Goal: Register for event/course

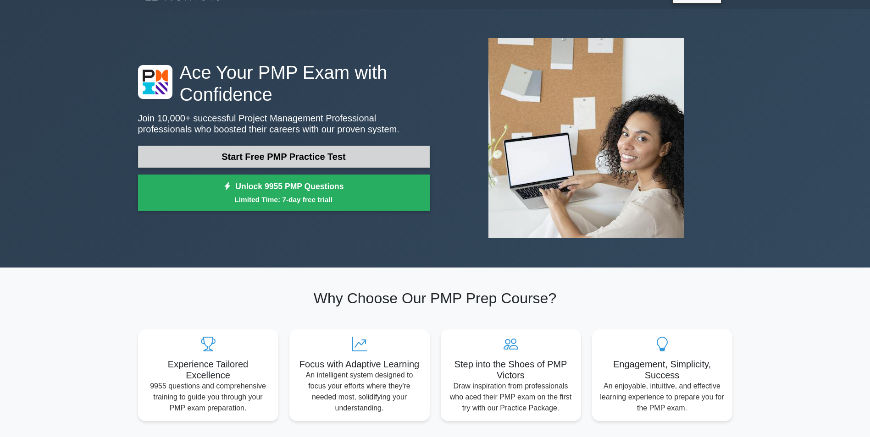
scroll to position [23, 0]
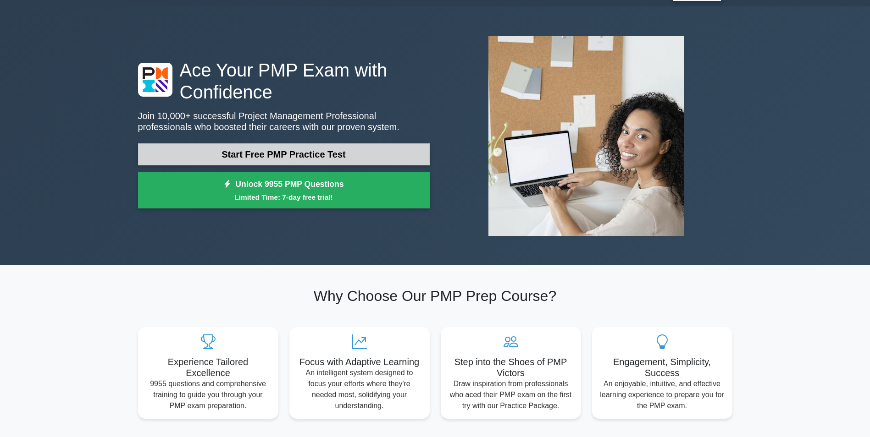
click at [238, 154] on link "Start Free PMP Practice Test" at bounding box center [284, 155] width 292 height 22
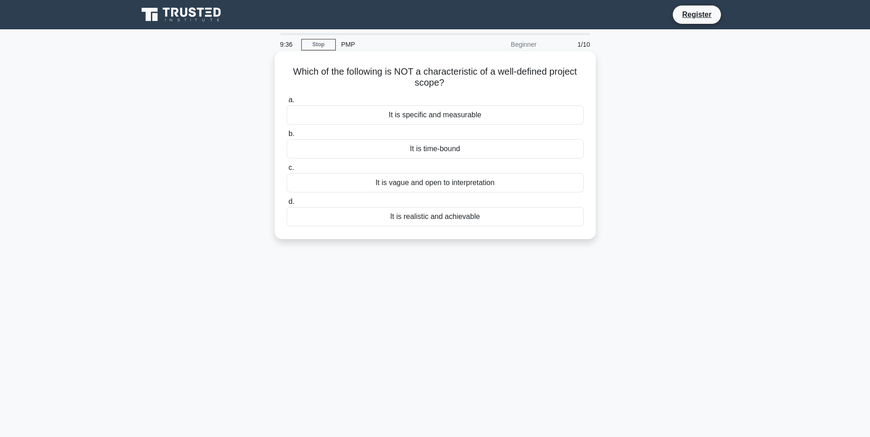
click at [474, 185] on div "It is vague and open to interpretation" at bounding box center [435, 182] width 297 height 19
click at [287, 171] on input "c. It is vague and open to interpretation" at bounding box center [287, 168] width 0 height 6
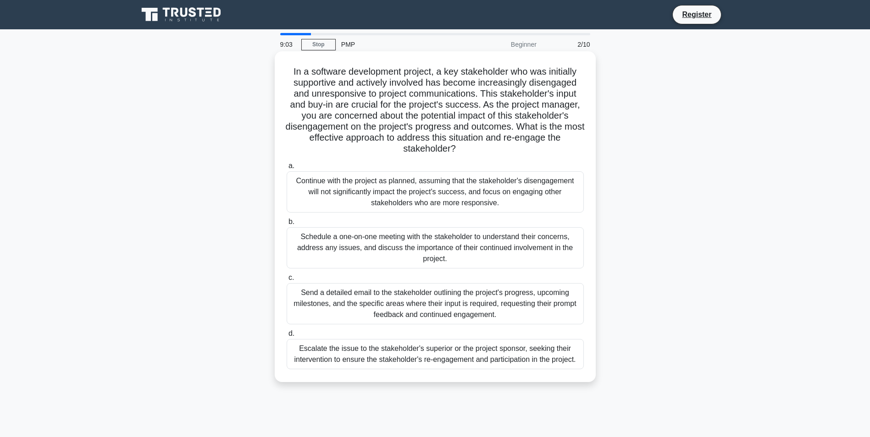
drag, startPoint x: 421, startPoint y: 184, endPoint x: 478, endPoint y: 200, distance: 59.1
click at [478, 200] on div "Continue with the project as planned, assuming that the stakeholder's disengage…" at bounding box center [435, 191] width 297 height 41
drag, startPoint x: 339, startPoint y: 240, endPoint x: 409, endPoint y: 249, distance: 69.8
click at [409, 249] on div "Schedule a one-on-one meeting with the stakeholder to understand their concerns…" at bounding box center [435, 247] width 297 height 41
drag, startPoint x: 325, startPoint y: 293, endPoint x: 502, endPoint y: 314, distance: 178.6
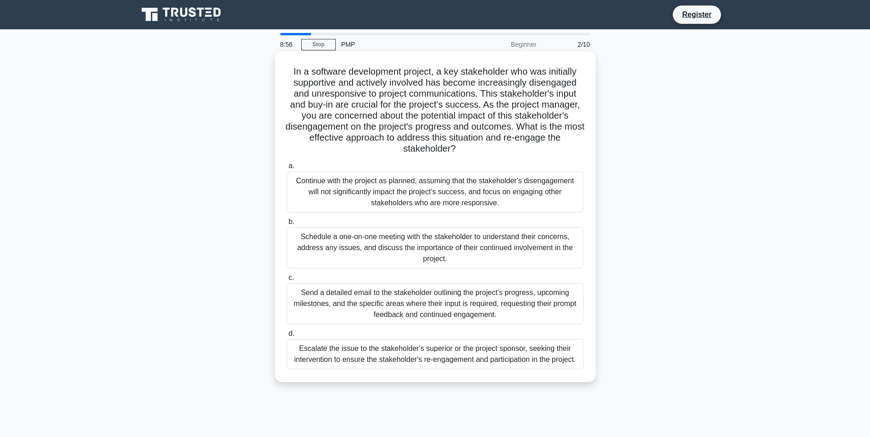
click at [502, 314] on div "Send a detailed email to the stakeholder outlining the project's progress, upco…" at bounding box center [435, 303] width 297 height 41
drag, startPoint x: 326, startPoint y: 353, endPoint x: 407, endPoint y: 355, distance: 80.2
click at [407, 355] on div "Escalate the issue to the stakeholder's superior or the project sponsor, seekin…" at bounding box center [435, 354] width 297 height 30
drag, startPoint x: 316, startPoint y: 294, endPoint x: 496, endPoint y: 322, distance: 181.8
click at [496, 322] on div "Send a detailed email to the stakeholder outlining the project's progress, upco…" at bounding box center [435, 303] width 297 height 41
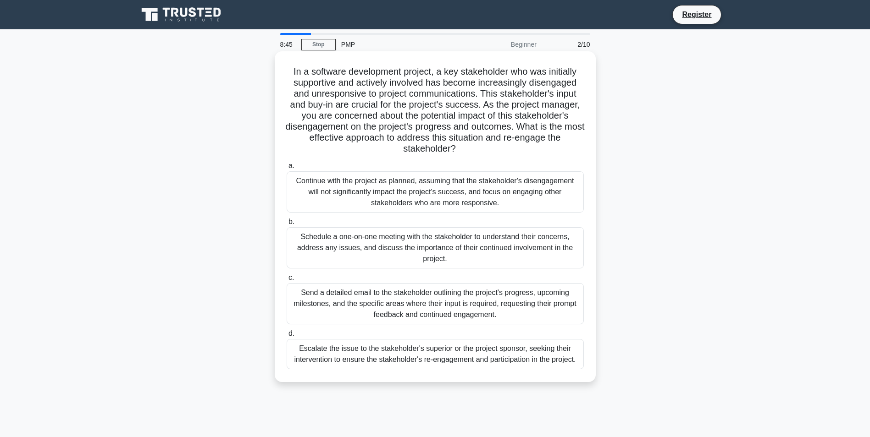
click at [342, 263] on div "Schedule a one-on-one meeting with the stakeholder to understand their concerns…" at bounding box center [435, 247] width 297 height 41
click at [287, 225] on input "b. Schedule a one-on-one meeting with the stakeholder to understand their conce…" at bounding box center [287, 222] width 0 height 6
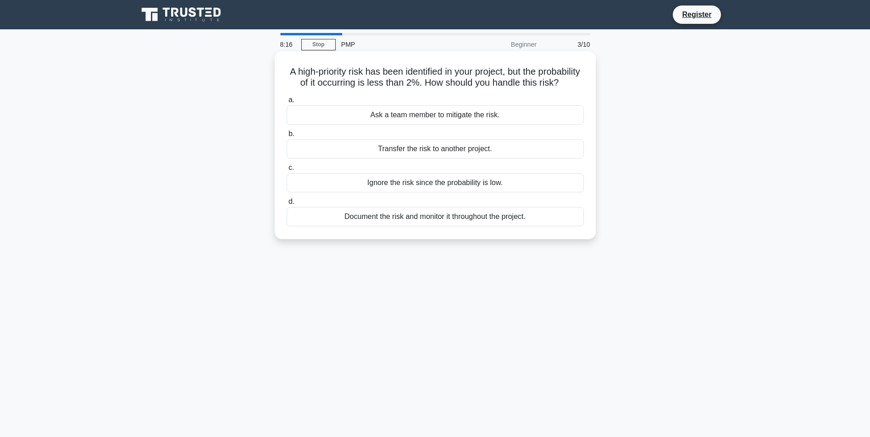
click at [391, 226] on div "Document the risk and monitor it throughout the project." at bounding box center [435, 216] width 297 height 19
click at [287, 205] on input "d. Document the risk and monitor it throughout the project." at bounding box center [287, 202] width 0 height 6
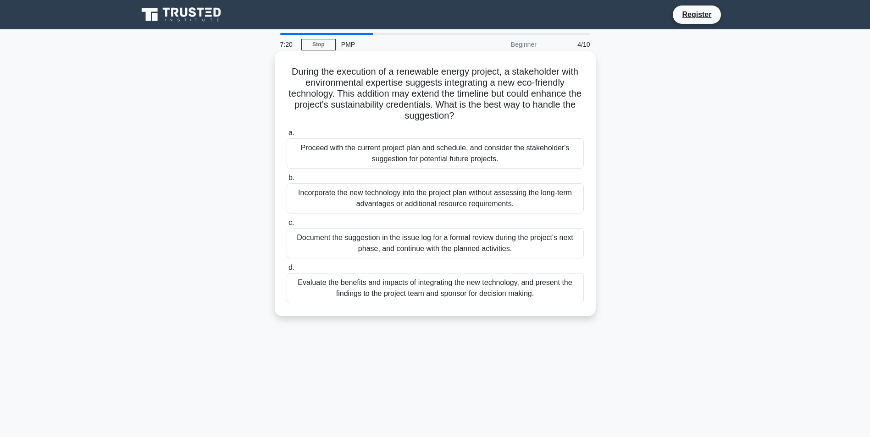
click at [373, 293] on div "Evaluate the benefits and impacts of integrating the new technology, and presen…" at bounding box center [435, 288] width 297 height 30
click at [287, 271] on input "d. Evaluate the benefits and impacts of integrating the new technology, and pre…" at bounding box center [287, 268] width 0 height 6
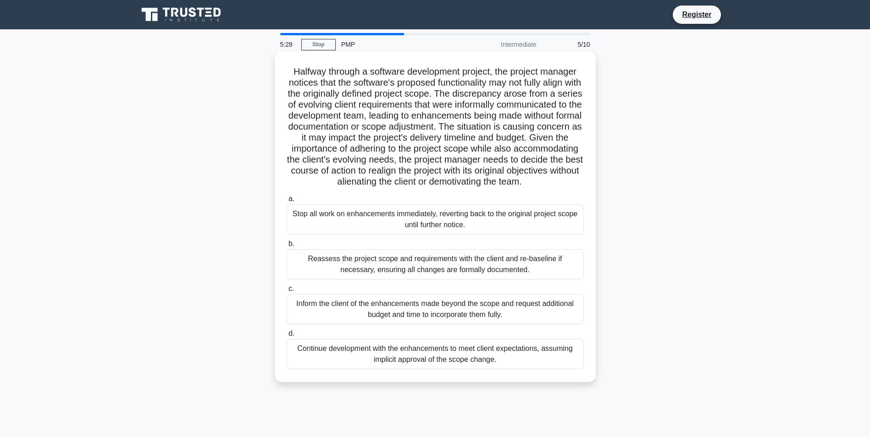
click at [364, 280] on div "Reassess the project scope and requirements with the client and re-baseline if …" at bounding box center [435, 264] width 297 height 30
click at [287, 247] on input "b. Reassess the project scope and requirements with the client and re-baseline …" at bounding box center [287, 244] width 0 height 6
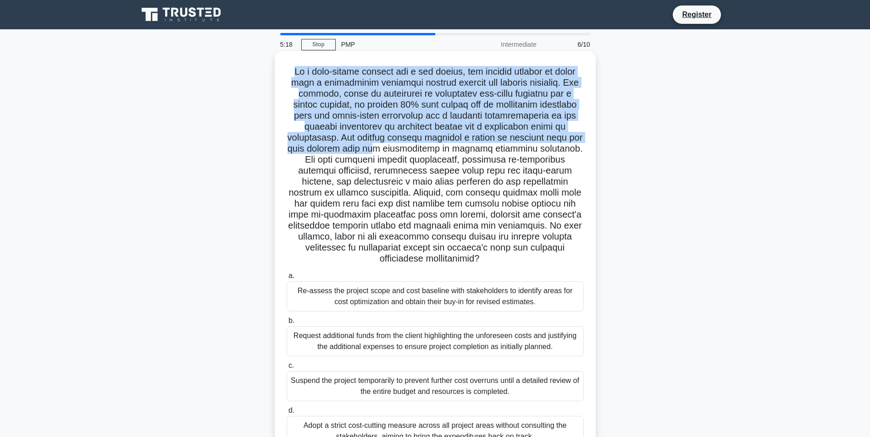
drag, startPoint x: 289, startPoint y: 72, endPoint x: 393, endPoint y: 148, distance: 129.0
click at [393, 148] on h5 ".spinner_0XTQ{transform-origin:center;animation:spinner_y6GP .75s linear infini…" at bounding box center [435, 165] width 299 height 199
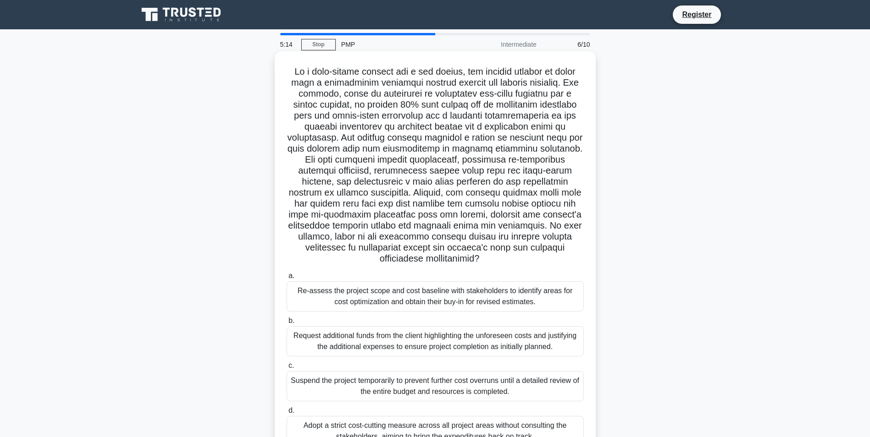
drag, startPoint x: 393, startPoint y: 148, endPoint x: 444, endPoint y: 198, distance: 71.3
click at [444, 198] on h5 ".spinner_0XTQ{transform-origin:center;animation:spinner_y6GP .75s linear infini…" at bounding box center [435, 165] width 299 height 199
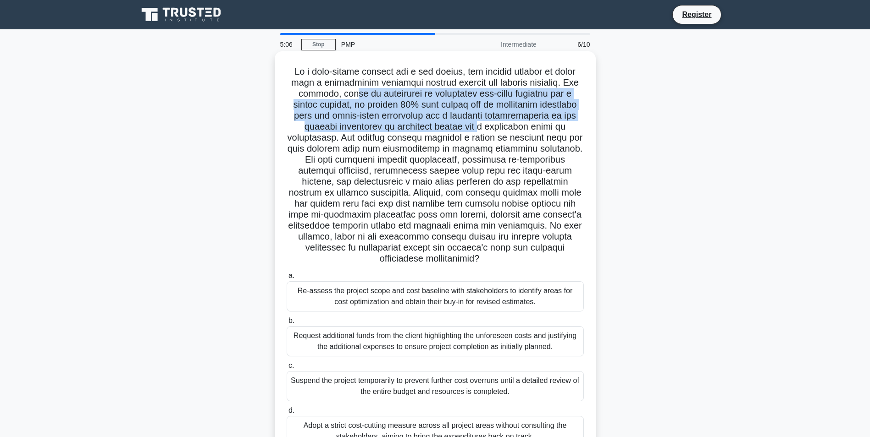
drag, startPoint x: 339, startPoint y: 94, endPoint x: 492, endPoint y: 124, distance: 155.6
click at [492, 124] on h5 ".spinner_0XTQ{transform-origin:center;animation:spinner_y6GP .75s linear infini…" at bounding box center [435, 165] width 299 height 199
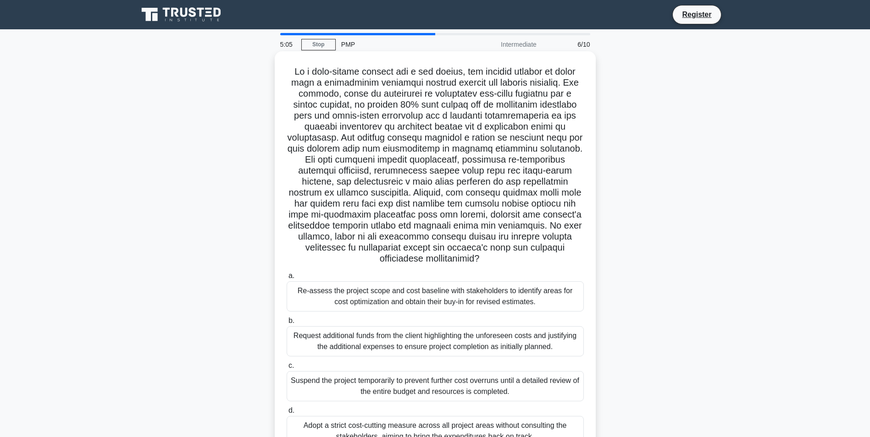
drag, startPoint x: 492, startPoint y: 124, endPoint x: 446, endPoint y: 150, distance: 53.0
click at [446, 150] on h5 ".spinner_0XTQ{transform-origin:center;animation:spinner_y6GP .75s linear infini…" at bounding box center [435, 165] width 299 height 199
drag, startPoint x: 319, startPoint y: 153, endPoint x: 542, endPoint y: 154, distance: 223.7
click at [542, 154] on h5 ".spinner_0XTQ{transform-origin:center;animation:spinner_y6GP .75s linear infini…" at bounding box center [435, 165] width 299 height 199
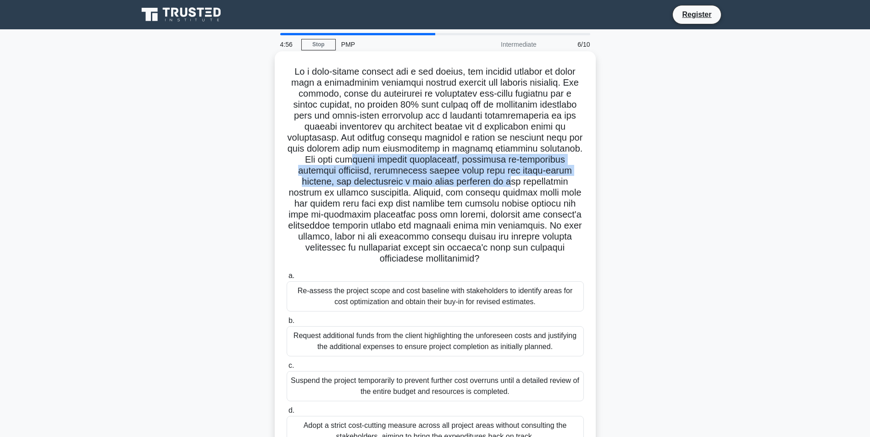
drag, startPoint x: 360, startPoint y: 161, endPoint x: 513, endPoint y: 180, distance: 154.7
click at [513, 180] on h5 ".spinner_0XTQ{transform-origin:center;animation:spinner_y6GP .75s linear infini…" at bounding box center [435, 165] width 299 height 199
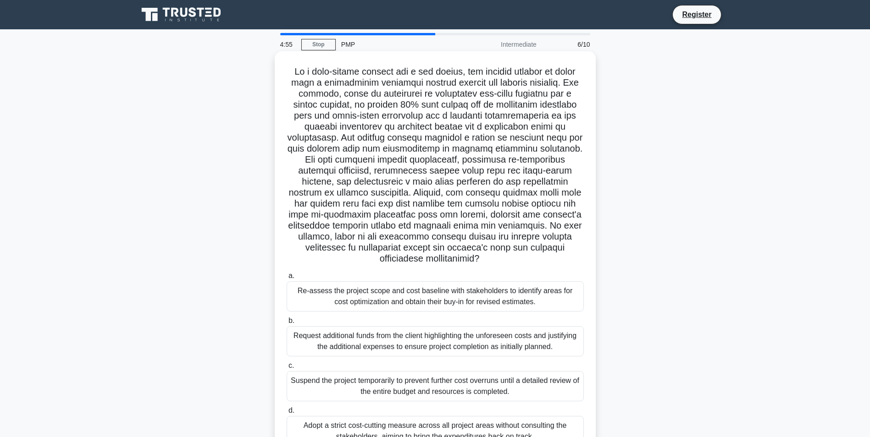
drag, startPoint x: 513, startPoint y: 180, endPoint x: 452, endPoint y: 205, distance: 66.7
click at [454, 203] on h5 ".spinner_0XTQ{transform-origin:center;animation:spinner_y6GP .75s linear infini…" at bounding box center [435, 165] width 299 height 199
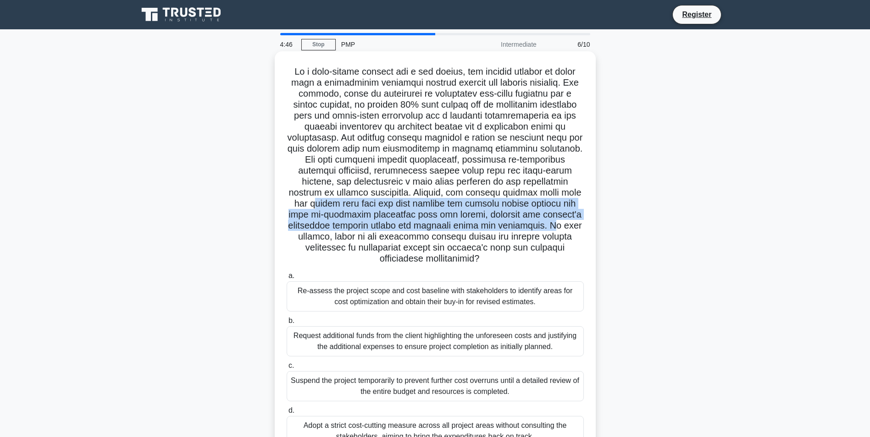
drag, startPoint x: 329, startPoint y: 208, endPoint x: 548, endPoint y: 221, distance: 219.1
click at [548, 221] on h5 ".spinner_0XTQ{transform-origin:center;animation:spinner_y6GP .75s linear infini…" at bounding box center [435, 165] width 299 height 199
drag, startPoint x: 440, startPoint y: 240, endPoint x: 530, endPoint y: 259, distance: 91.8
click at [530, 259] on h5 ".spinner_0XTQ{transform-origin:center;animation:spinner_y6GP .75s linear infini…" at bounding box center [435, 165] width 299 height 199
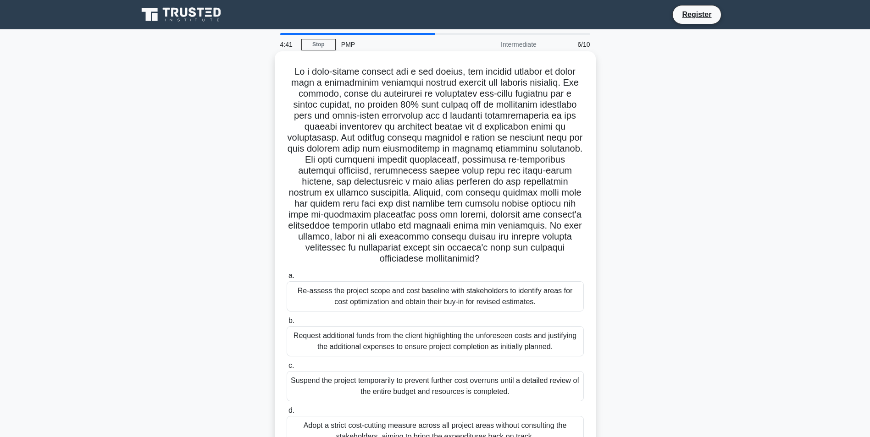
drag, startPoint x: 530, startPoint y: 259, endPoint x: 490, endPoint y: 263, distance: 40.5
click at [490, 263] on icon ".spinner_0XTQ{transform-origin:center;animation:spinner_y6GP .75s linear infini…" at bounding box center [484, 259] width 11 height 11
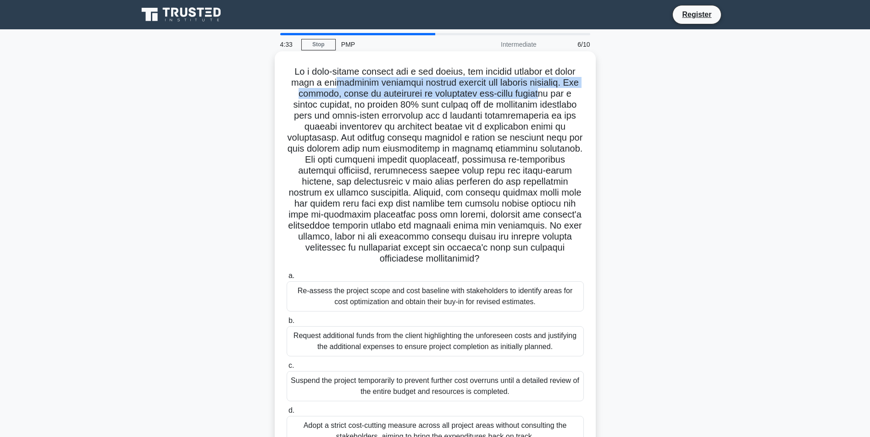
drag, startPoint x: 332, startPoint y: 85, endPoint x: 546, endPoint y: 90, distance: 213.7
click at [546, 90] on h5 ".spinner_0XTQ{transform-origin:center;animation:spinner_y6GP .75s linear infini…" at bounding box center [435, 165] width 299 height 199
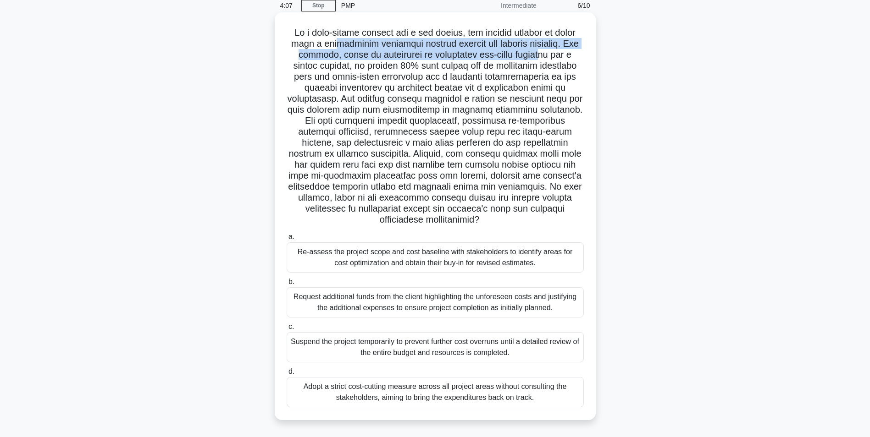
scroll to position [46, 0]
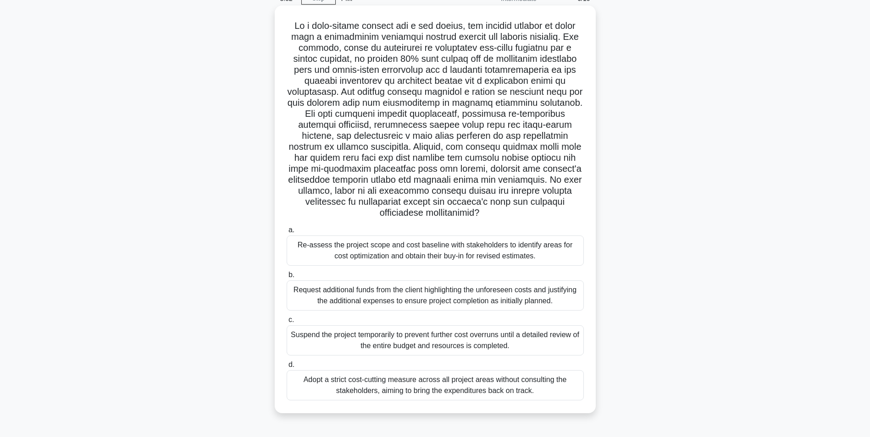
click at [369, 254] on div "Re-assess the project scope and cost baseline with stakeholders to identify are…" at bounding box center [435, 251] width 297 height 30
click at [287, 233] on input "a. Re-assess the project scope and cost baseline with stakeholders to identify …" at bounding box center [287, 230] width 0 height 6
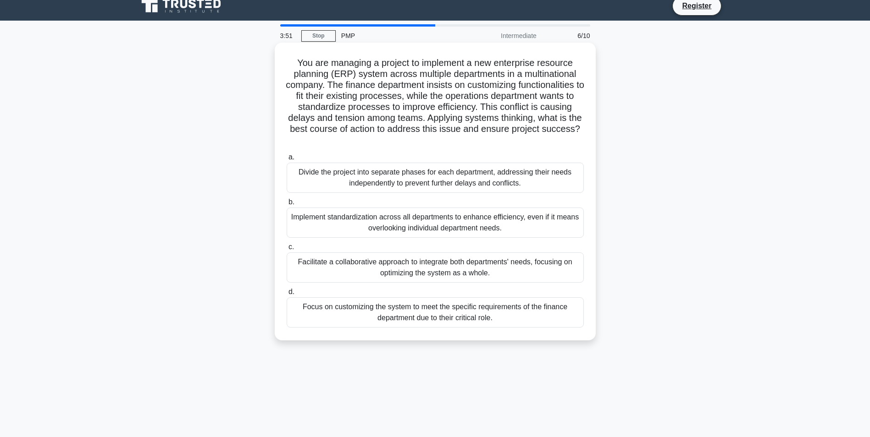
scroll to position [0, 0]
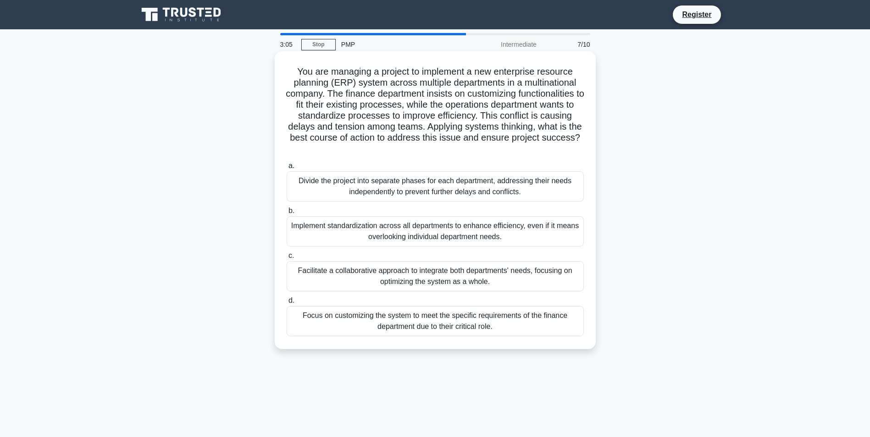
click at [420, 278] on div "Facilitate a collaborative approach to integrate both departments' needs, focus…" at bounding box center [435, 276] width 297 height 30
click at [287, 259] on input "c. Facilitate a collaborative approach to integrate both departments' needs, fo…" at bounding box center [287, 256] width 0 height 6
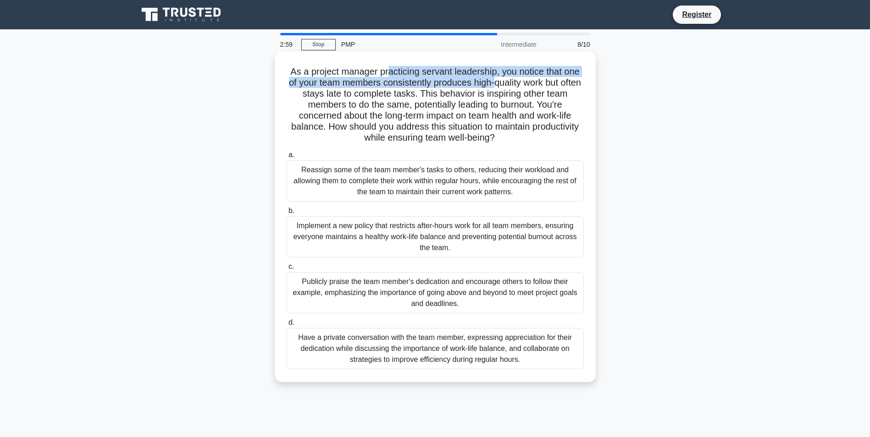
drag, startPoint x: 385, startPoint y: 75, endPoint x: 506, endPoint y: 81, distance: 121.2
click at [506, 81] on h5 "As a project manager practicing servant leadership, you notice that one of your…" at bounding box center [435, 105] width 299 height 78
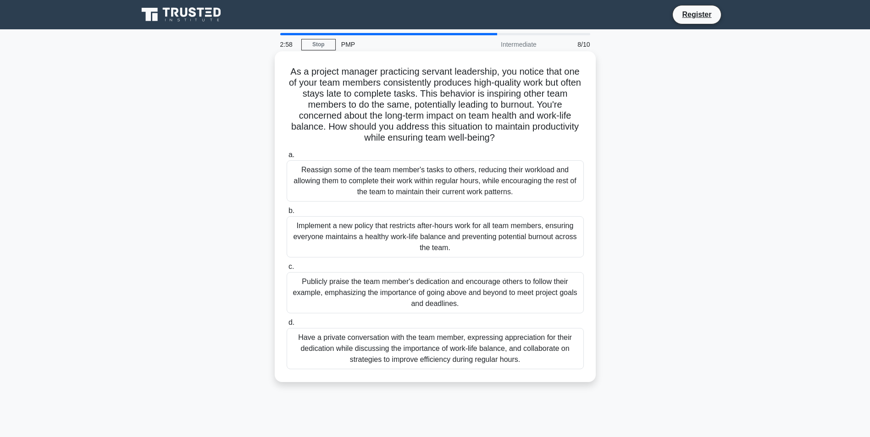
drag, startPoint x: 506, startPoint y: 81, endPoint x: 491, endPoint y: 96, distance: 22.0
click at [494, 96] on h5 "As a project manager practicing servant leadership, you notice that one of your…" at bounding box center [435, 105] width 299 height 78
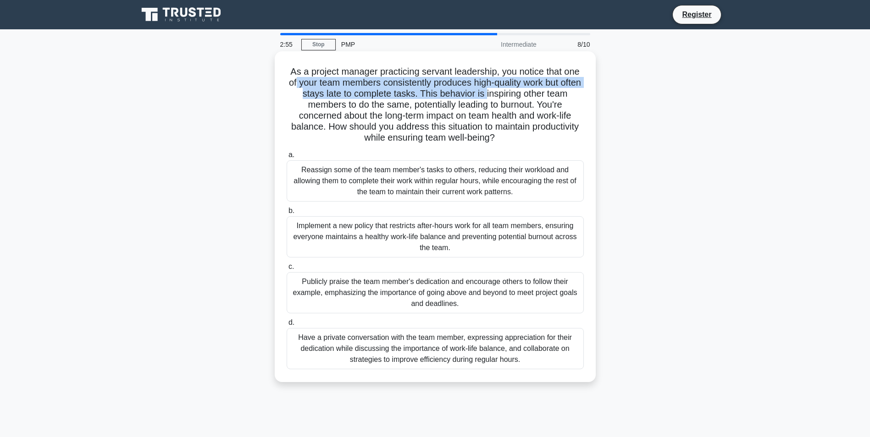
drag, startPoint x: 303, startPoint y: 87, endPoint x: 499, endPoint y: 96, distance: 196.0
click at [499, 96] on h5 "As a project manager practicing servant leadership, you notice that one of your…" at bounding box center [435, 105] width 299 height 78
click at [353, 98] on h5 "As a project manager practicing servant leadership, you notice that one of your…" at bounding box center [435, 105] width 299 height 78
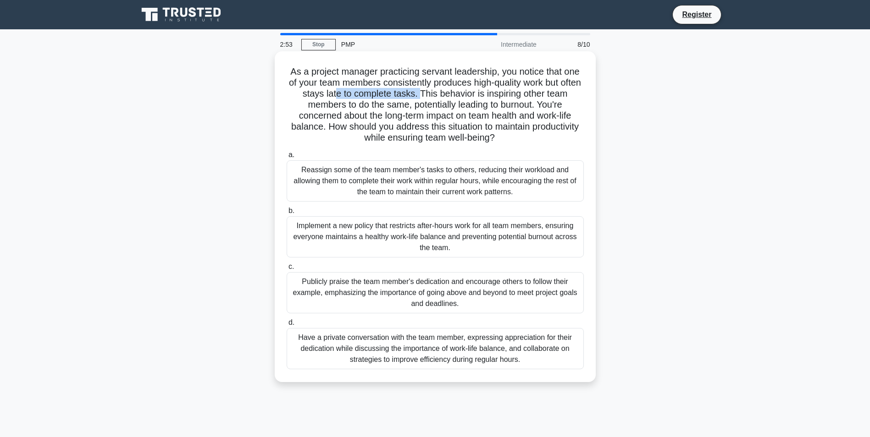
drag, startPoint x: 346, startPoint y: 94, endPoint x: 431, endPoint y: 94, distance: 84.4
click at [431, 94] on h5 "As a project manager practicing servant leadership, you notice that one of your…" at bounding box center [435, 105] width 299 height 78
drag, startPoint x: 431, startPoint y: 94, endPoint x: 446, endPoint y: 103, distance: 18.1
click at [447, 103] on h5 "As a project manager practicing servant leadership, you notice that one of your…" at bounding box center [435, 105] width 299 height 78
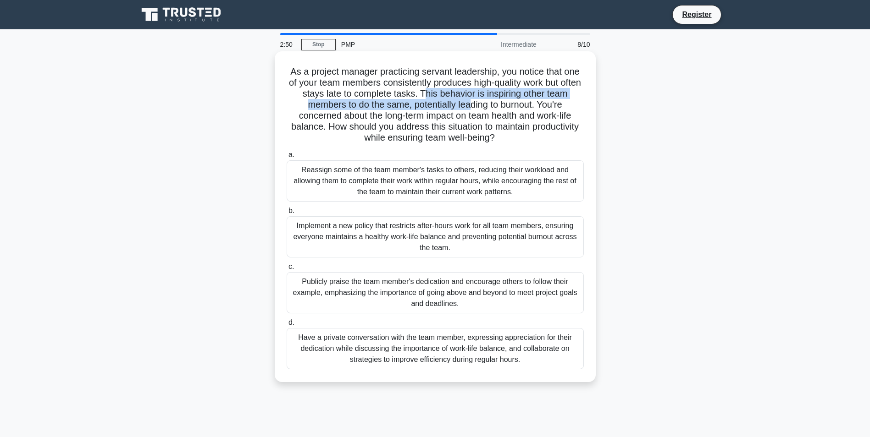
drag, startPoint x: 437, startPoint y: 92, endPoint x: 471, endPoint y: 110, distance: 38.5
click at [471, 110] on h5 "As a project manager practicing servant leadership, you notice that one of your…" at bounding box center [435, 105] width 299 height 78
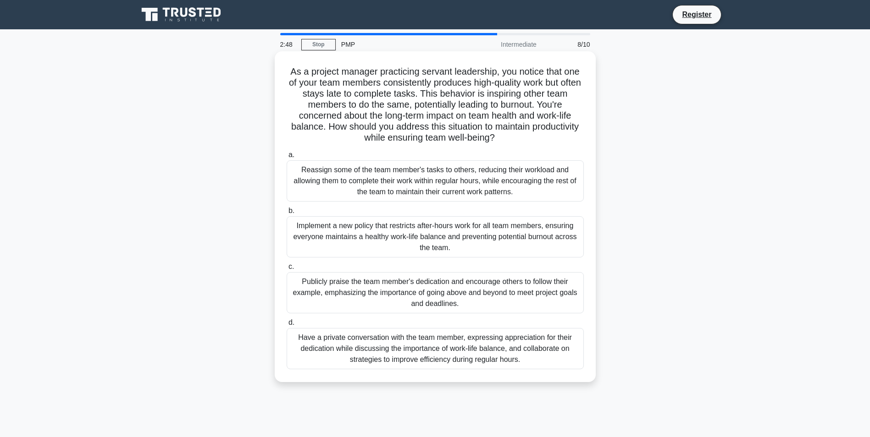
click at [472, 113] on h5 "As a project manager practicing servant leadership, you notice that one of your…" at bounding box center [435, 105] width 299 height 78
drag, startPoint x: 545, startPoint y: 105, endPoint x: 555, endPoint y: 117, distance: 15.0
click at [555, 117] on h5 "As a project manager practicing servant leadership, you notice that one of your…" at bounding box center [435, 105] width 299 height 78
drag, startPoint x: 555, startPoint y: 117, endPoint x: 497, endPoint y: 120, distance: 58.3
click at [497, 120] on h5 "As a project manager practicing servant leadership, you notice that one of your…" at bounding box center [435, 105] width 299 height 78
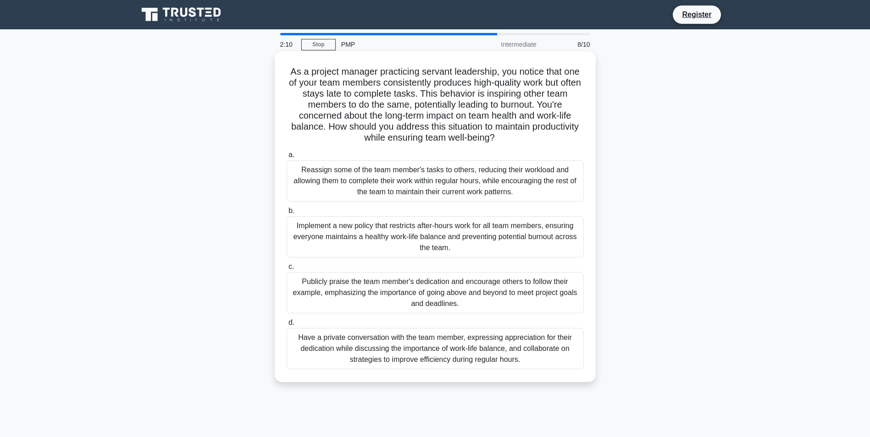
click at [397, 355] on div "Have a private conversation with the team member, expressing appreciation for t…" at bounding box center [435, 348] width 297 height 41
click at [287, 326] on input "d. Have a private conversation with the team member, expressing appreciation fo…" at bounding box center [287, 323] width 0 height 6
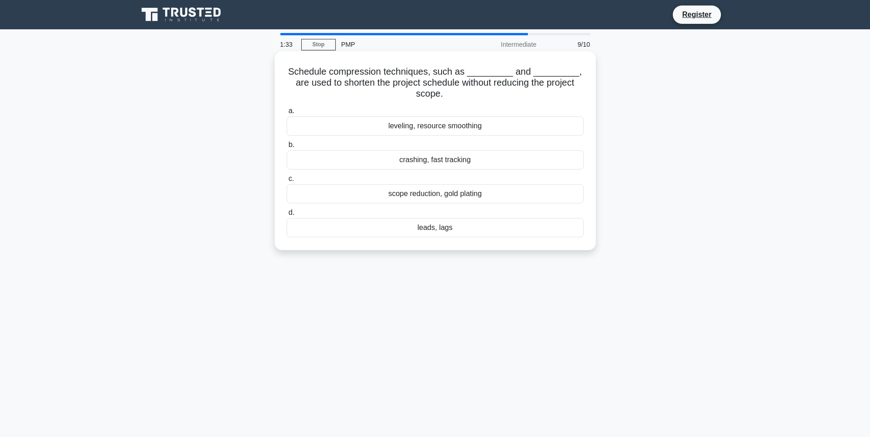
click at [437, 161] on div "crashing, fast tracking" at bounding box center [435, 159] width 297 height 19
click at [287, 148] on input "b. crashing, fast tracking" at bounding box center [287, 145] width 0 height 6
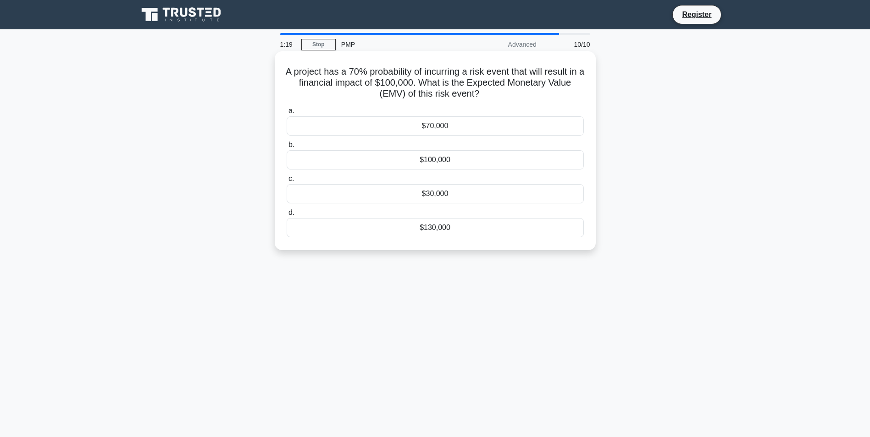
click at [450, 129] on div "$70,000" at bounding box center [435, 125] width 297 height 19
click at [287, 114] on input "a. $70,000" at bounding box center [287, 111] width 0 height 6
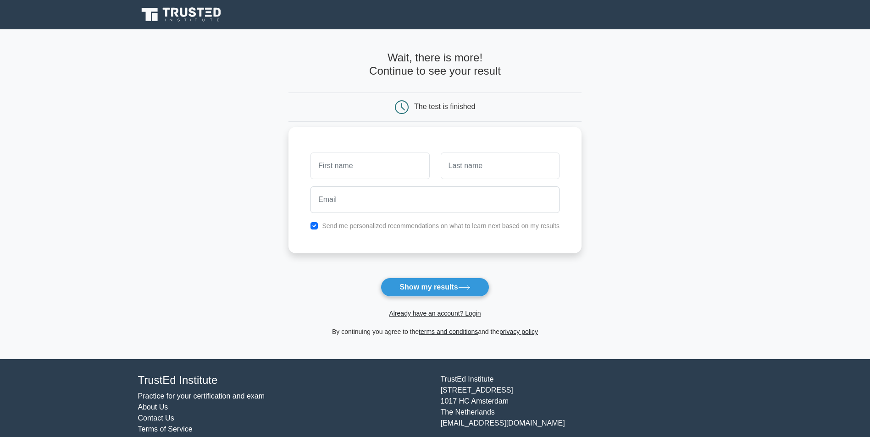
click at [338, 167] on input "text" at bounding box center [369, 166] width 119 height 27
type input "Mohd"
click at [490, 171] on input "text" at bounding box center [500, 166] width 119 height 27
type input "[PERSON_NAME]"
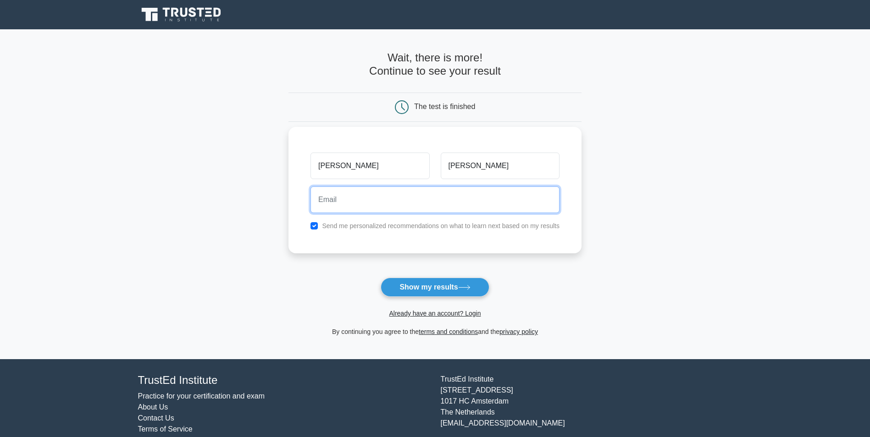
click at [416, 200] on input "email" at bounding box center [434, 200] width 249 height 27
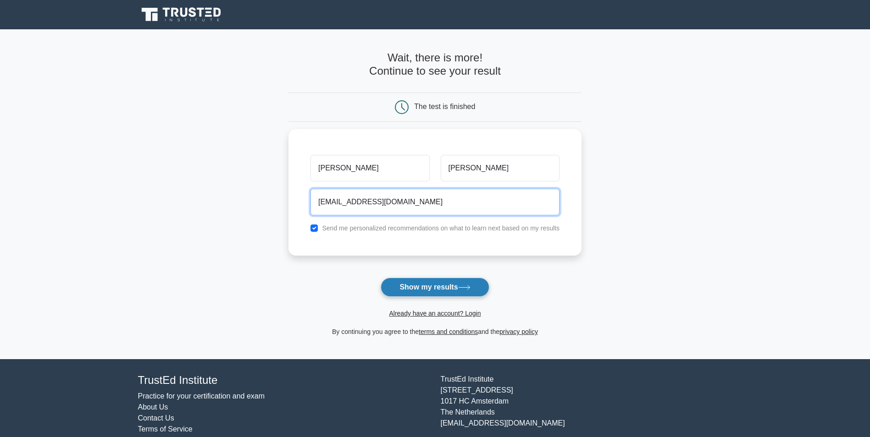
type input "[EMAIL_ADDRESS][DOMAIN_NAME]"
click at [429, 290] on button "Show my results" at bounding box center [435, 287] width 108 height 19
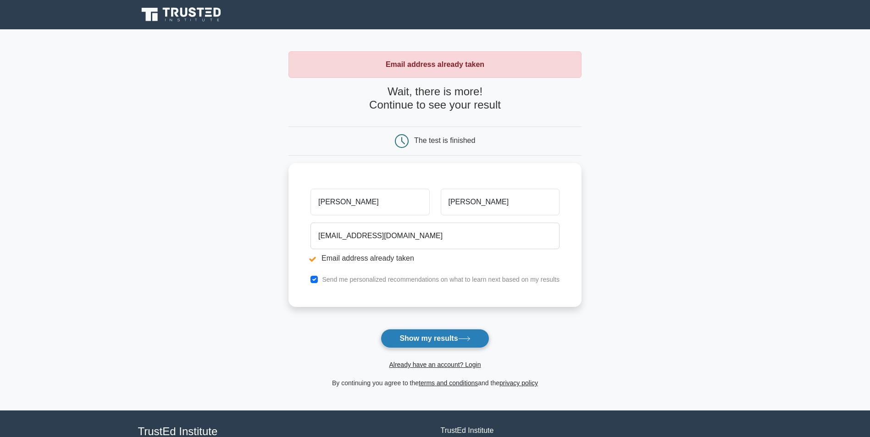
click at [442, 340] on button "Show my results" at bounding box center [435, 338] width 108 height 19
click at [445, 342] on button "Show my results" at bounding box center [435, 338] width 108 height 19
click at [441, 342] on button "Show my results" at bounding box center [435, 338] width 108 height 19
click at [425, 340] on button "Show my results" at bounding box center [435, 338] width 108 height 19
click at [426, 340] on button "Show my results" at bounding box center [435, 338] width 108 height 19
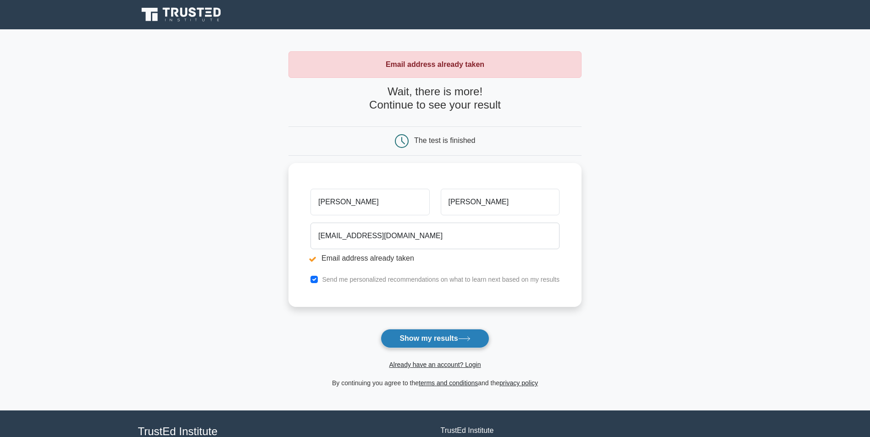
click at [433, 345] on button "Show my results" at bounding box center [435, 338] width 108 height 19
click at [433, 342] on button "Show my results" at bounding box center [435, 338] width 108 height 19
click at [437, 359] on div "Already have an account? Login" at bounding box center [434, 359] width 293 height 22
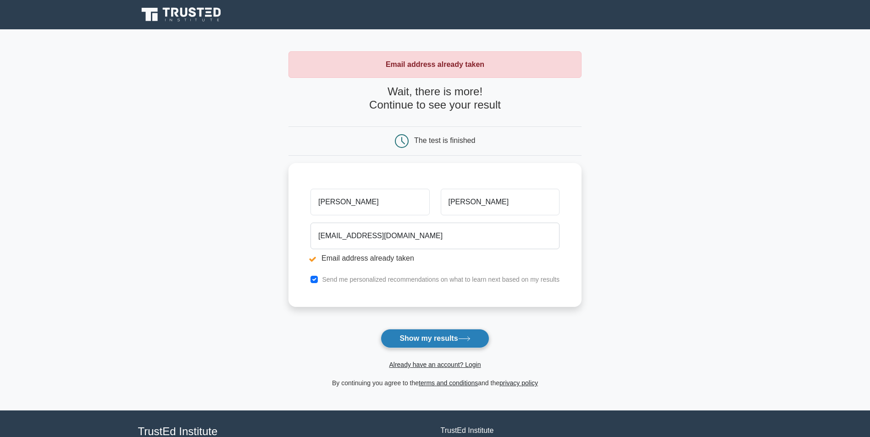
click at [447, 344] on button "Show my results" at bounding box center [435, 338] width 108 height 19
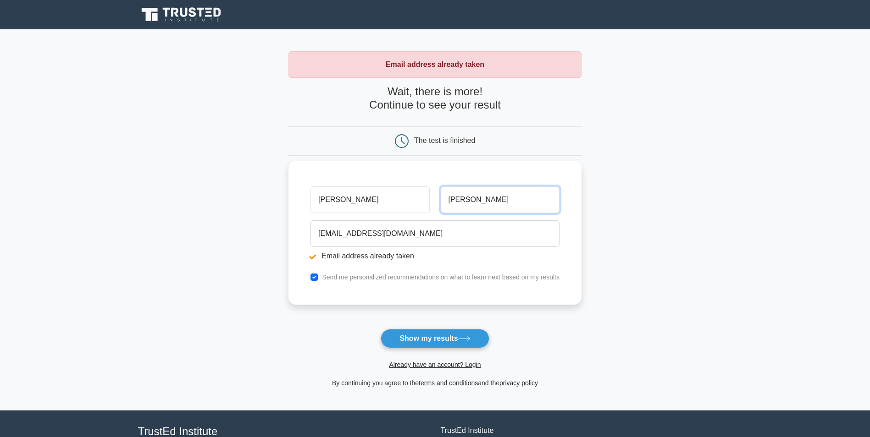
click at [460, 209] on input "[PERSON_NAME]" at bounding box center [500, 200] width 119 height 27
click at [393, 204] on input "[PERSON_NAME]" at bounding box center [369, 200] width 119 height 27
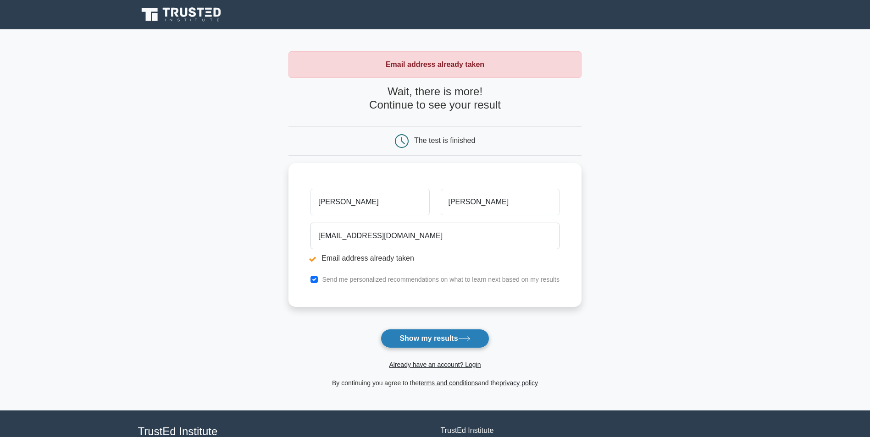
click at [422, 332] on button "Show my results" at bounding box center [435, 338] width 108 height 19
click at [474, 346] on button "Show my results" at bounding box center [435, 338] width 108 height 19
click at [450, 335] on button "Show my results" at bounding box center [435, 338] width 108 height 19
click at [313, 281] on input "checkbox" at bounding box center [313, 277] width 7 height 7
checkbox input "true"
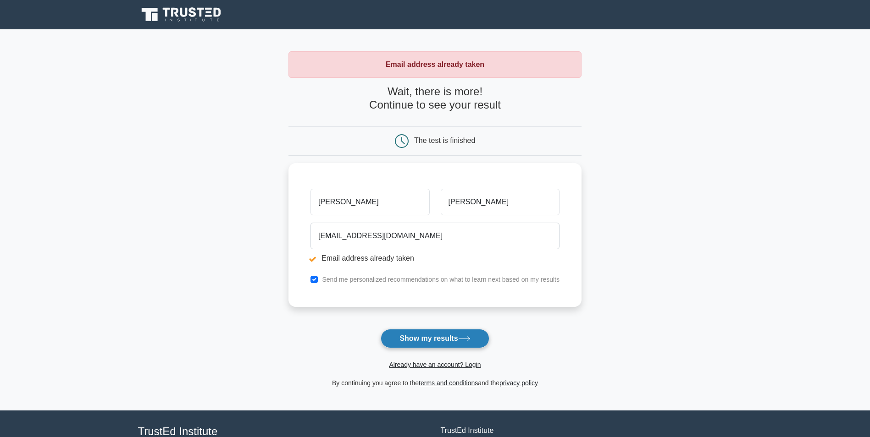
click at [426, 340] on button "Show my results" at bounding box center [435, 338] width 108 height 19
click at [414, 143] on div "The test is finished" at bounding box center [444, 141] width 61 height 8
click at [459, 146] on div "The test is finished" at bounding box center [434, 141] width 195 height 14
click at [442, 342] on button "Show my results" at bounding box center [435, 338] width 108 height 19
click at [447, 77] on div "Email address already taken" at bounding box center [434, 64] width 293 height 27
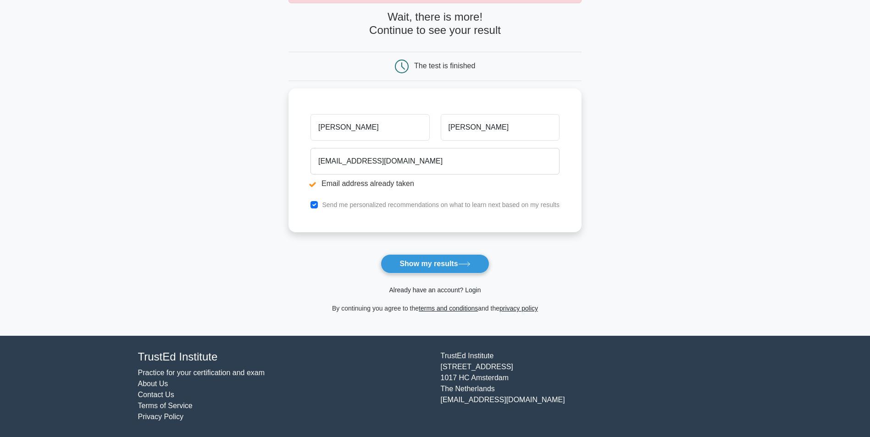
scroll to position [75, 0]
click at [440, 271] on button "Show my results" at bounding box center [435, 263] width 108 height 19
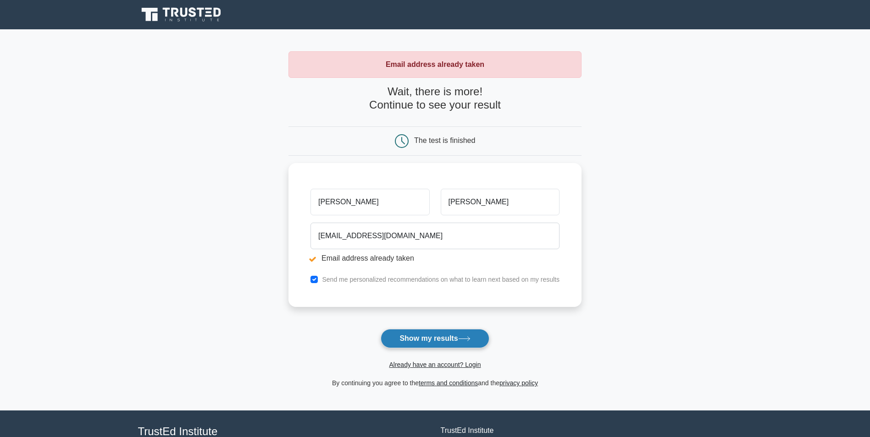
click at [464, 337] on icon at bounding box center [464, 339] width 12 height 5
click at [466, 340] on icon at bounding box center [464, 339] width 12 height 5
click at [468, 338] on icon at bounding box center [464, 339] width 12 height 5
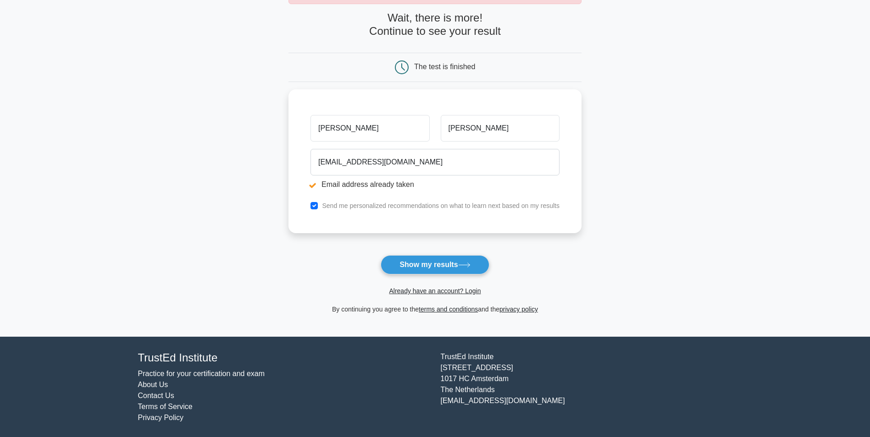
scroll to position [75, 0]
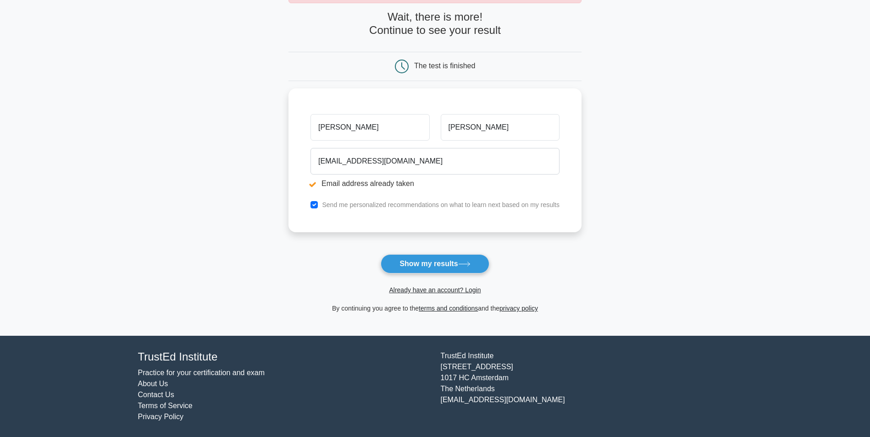
click at [193, 375] on link "Practice for your certification and exam" at bounding box center [201, 373] width 127 height 8
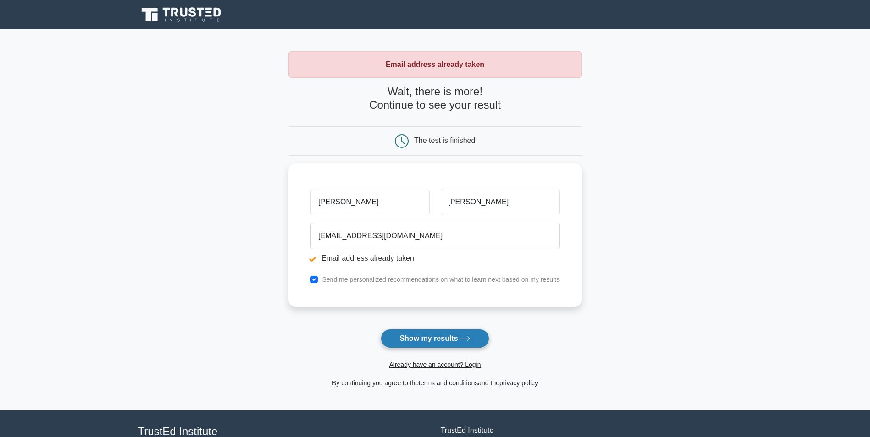
click at [442, 343] on button "Show my results" at bounding box center [435, 338] width 108 height 19
click at [444, 335] on button "Show my results" at bounding box center [435, 338] width 108 height 19
click at [444, 336] on button "Show my results" at bounding box center [435, 338] width 108 height 19
click at [445, 366] on link "Already have an account? Login" at bounding box center [435, 364] width 92 height 7
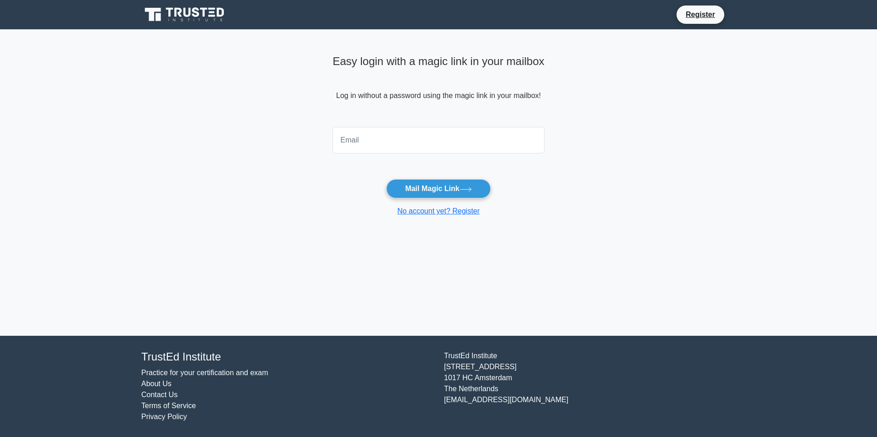
click at [393, 142] on input "email" at bounding box center [438, 140] width 212 height 27
click at [444, 212] on link "No account yet? Register" at bounding box center [438, 211] width 83 height 8
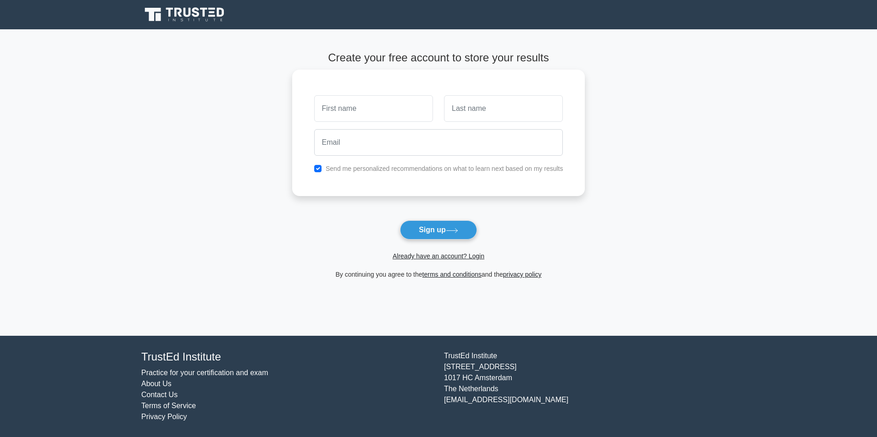
click at [382, 118] on input "text" at bounding box center [373, 108] width 119 height 27
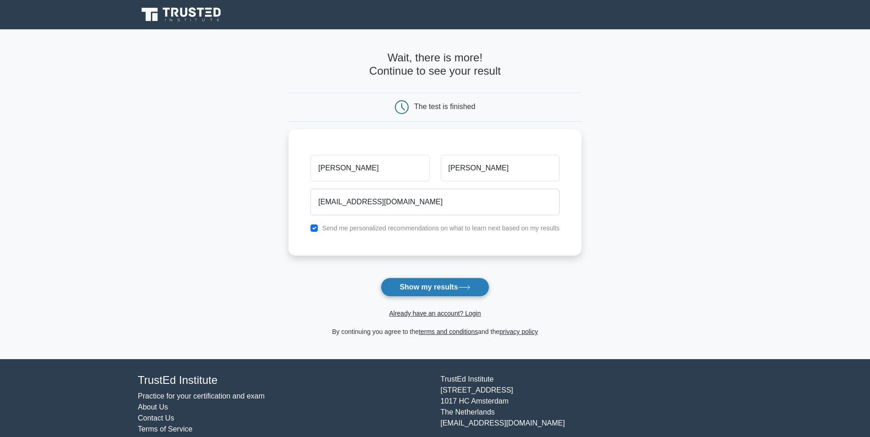
click at [430, 284] on button "Show my results" at bounding box center [435, 287] width 108 height 19
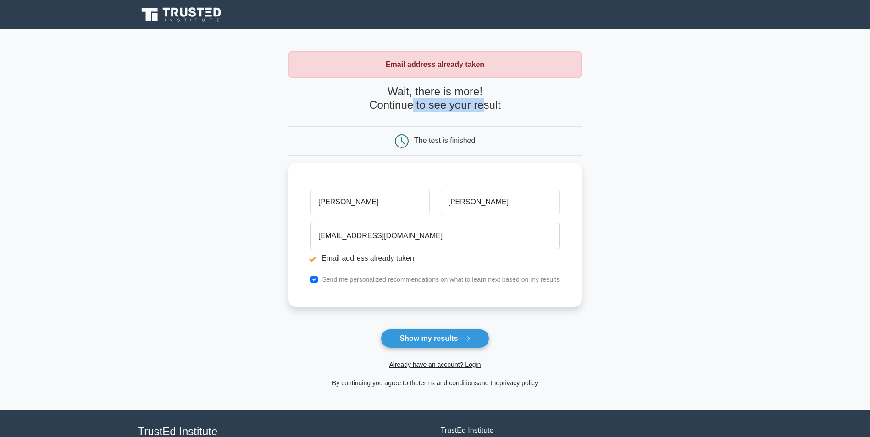
drag, startPoint x: 411, startPoint y: 104, endPoint x: 484, endPoint y: 109, distance: 73.0
click at [484, 109] on h4 "Wait, there is more! Continue to see your result" at bounding box center [434, 98] width 293 height 27
click at [427, 339] on button "Show my results" at bounding box center [435, 338] width 108 height 19
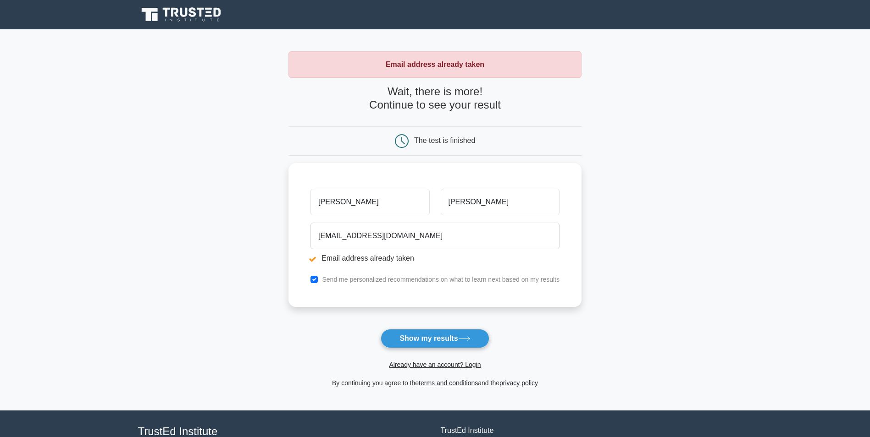
click at [427, 339] on button "Show my results" at bounding box center [435, 338] width 108 height 19
click at [427, 339] on form "Wait, there is more! Continue to see your result The test is finished [PERSON_N…" at bounding box center [434, 237] width 293 height 304
drag, startPoint x: 0, startPoint y: 0, endPoint x: 427, endPoint y: 339, distance: 545.6
click at [427, 339] on form "Wait, there is more! Continue to see your result The test is finished [PERSON_N…" at bounding box center [434, 237] width 293 height 304
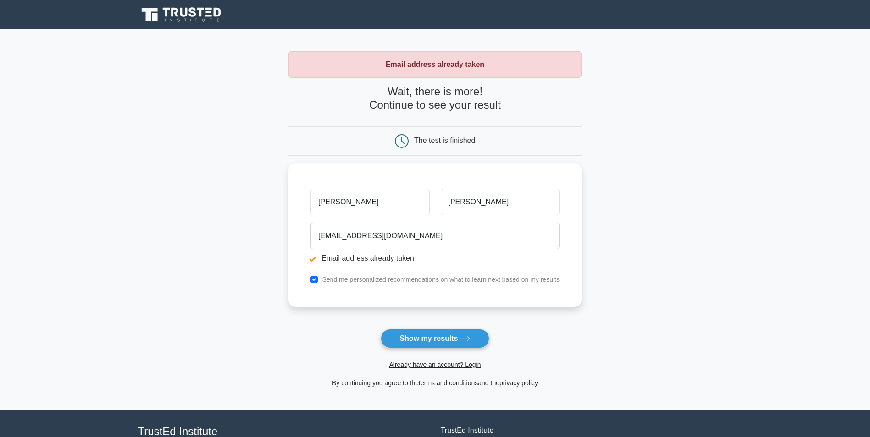
drag, startPoint x: 0, startPoint y: 0, endPoint x: 428, endPoint y: 339, distance: 546.0
click at [428, 339] on button "Show my results" at bounding box center [435, 338] width 108 height 19
click at [429, 339] on button "Show my results" at bounding box center [435, 338] width 108 height 19
click at [434, 337] on button "Show my results" at bounding box center [435, 338] width 108 height 19
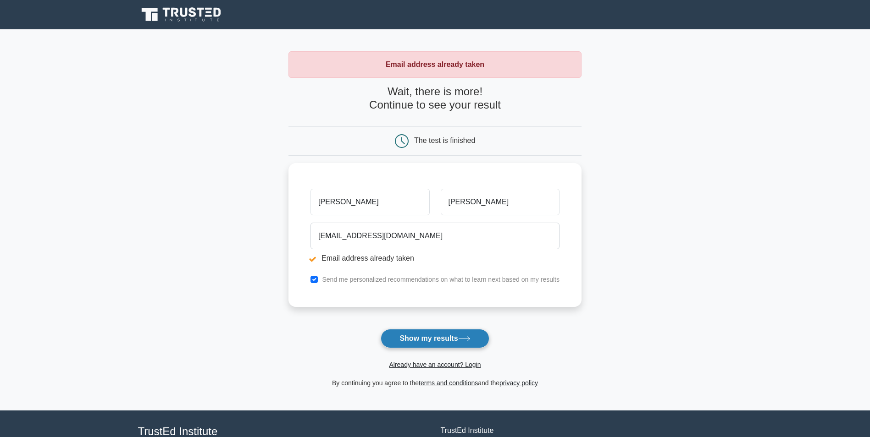
click at [415, 342] on button "Show my results" at bounding box center [435, 338] width 108 height 19
click at [428, 341] on button "Show my results" at bounding box center [435, 338] width 108 height 19
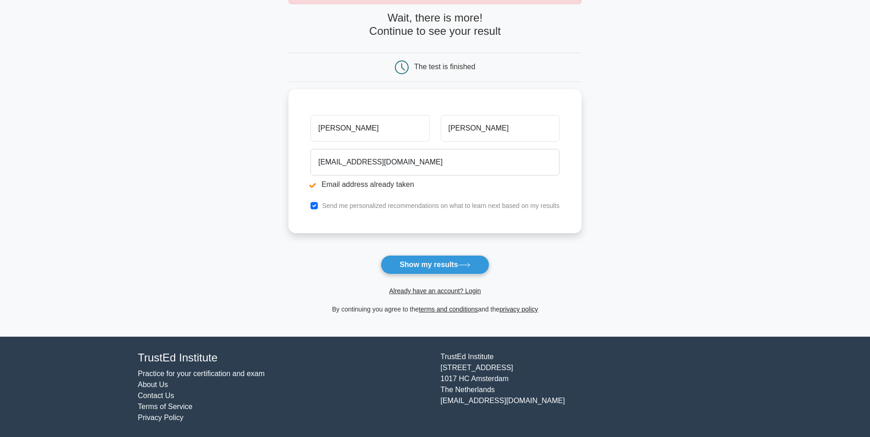
scroll to position [75, 0]
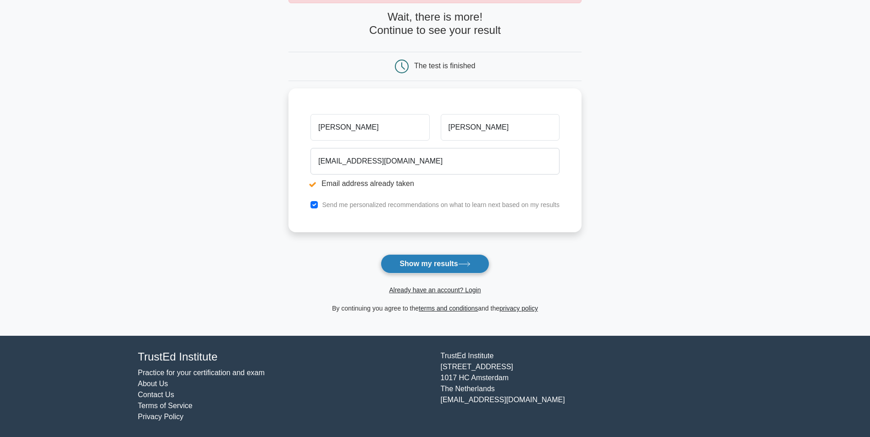
click at [423, 267] on button "Show my results" at bounding box center [435, 263] width 108 height 19
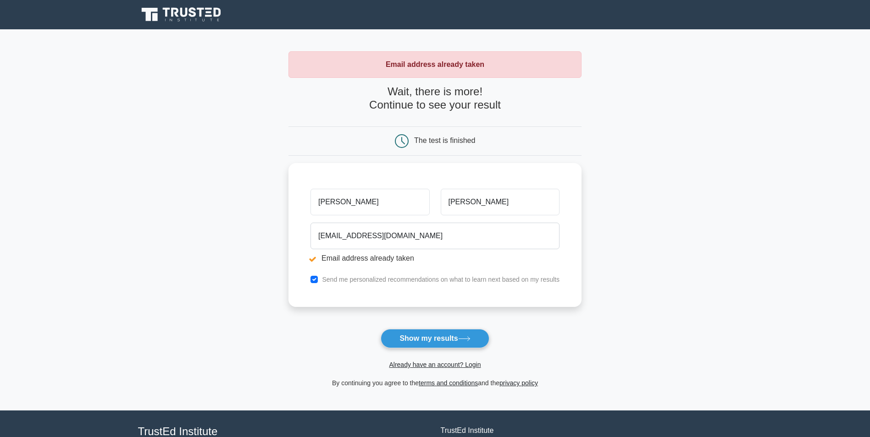
click at [438, 140] on div "The test is finished" at bounding box center [444, 141] width 61 height 8
click at [436, 68] on strong "Email address already taken" at bounding box center [435, 65] width 99 height 8
click at [430, 340] on button "Show my results" at bounding box center [435, 338] width 108 height 19
click at [403, 342] on button "Show my results" at bounding box center [435, 338] width 108 height 19
click at [413, 343] on button "Show my results" at bounding box center [435, 338] width 108 height 19
